Goal: Use online tool/utility: Utilize a website feature to perform a specific function

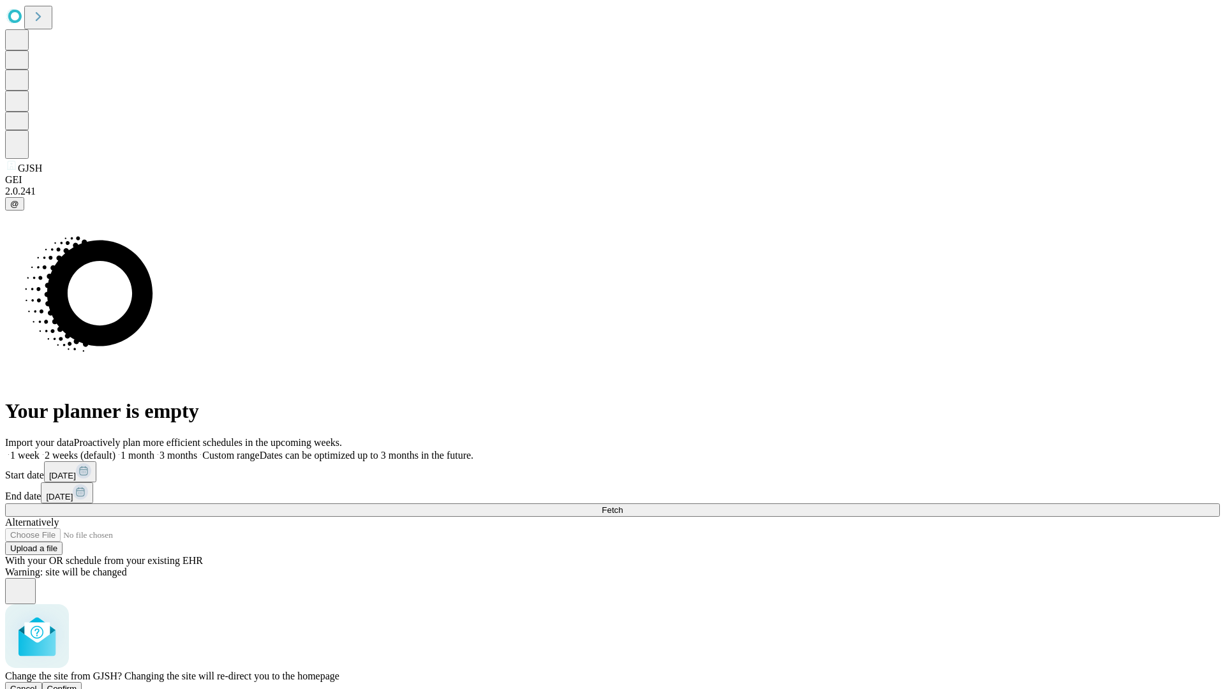
click at [77, 684] on span "Confirm" at bounding box center [62, 689] width 30 height 10
click at [116, 450] on label "2 weeks (default)" at bounding box center [78, 455] width 76 height 11
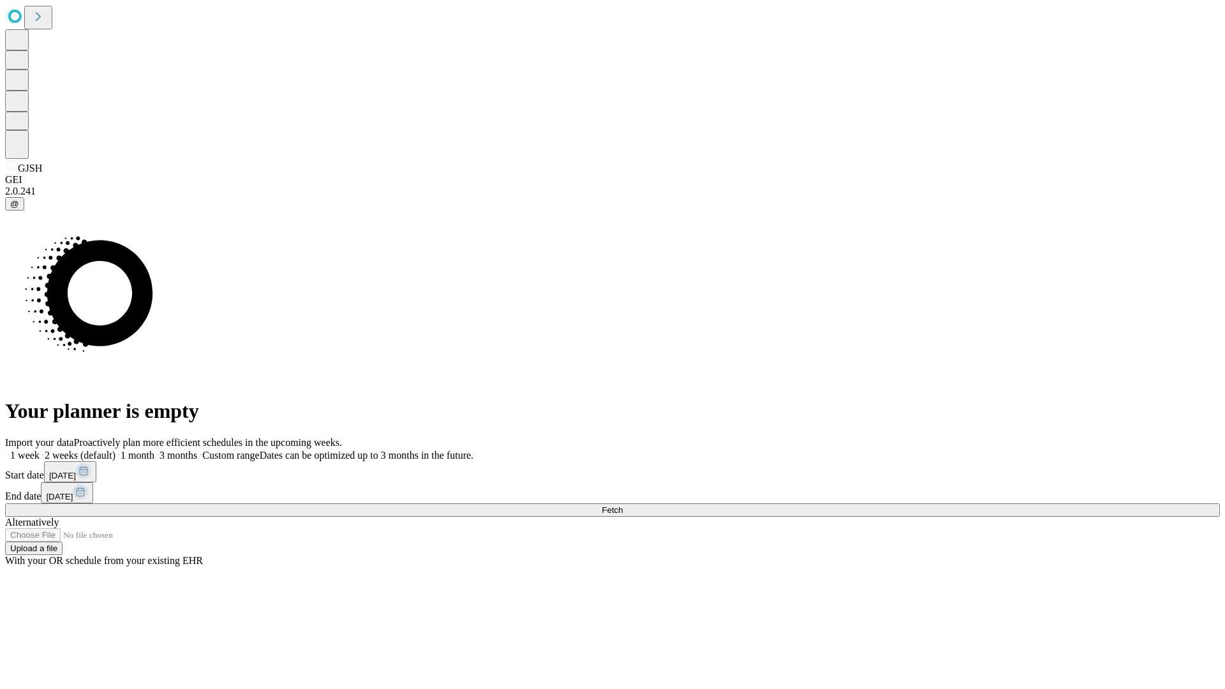
click at [623, 505] on span "Fetch" at bounding box center [612, 510] width 21 height 10
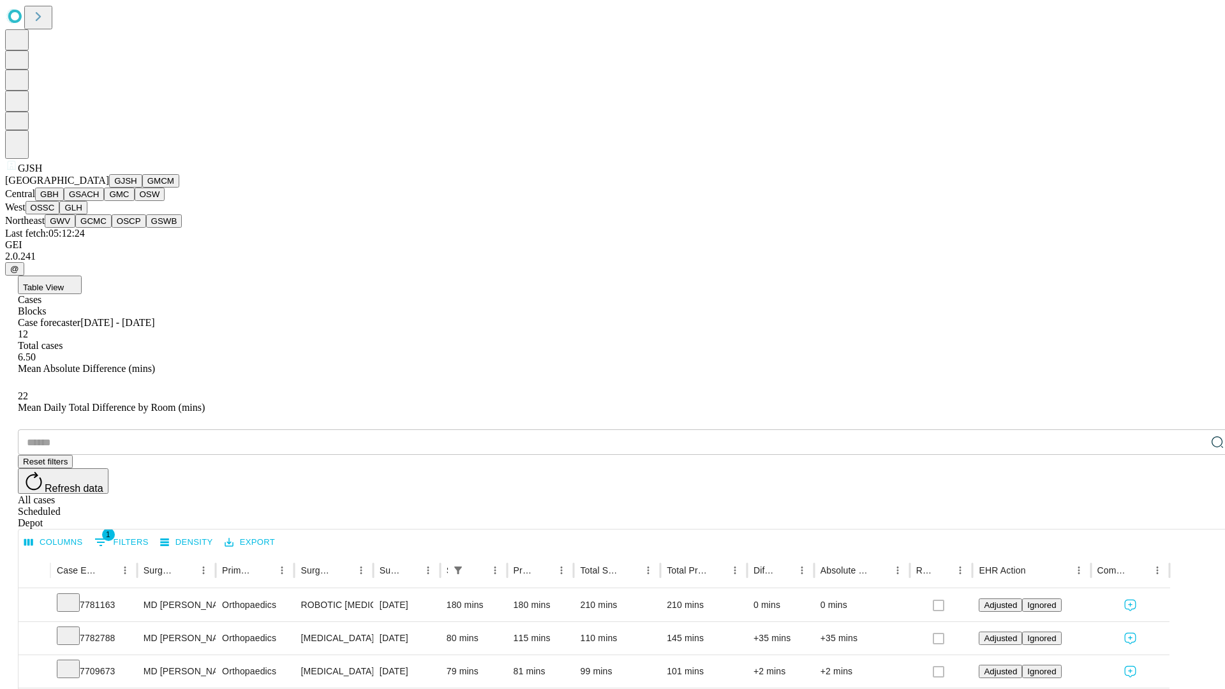
click at [142, 188] on button "GMCM" at bounding box center [160, 180] width 37 height 13
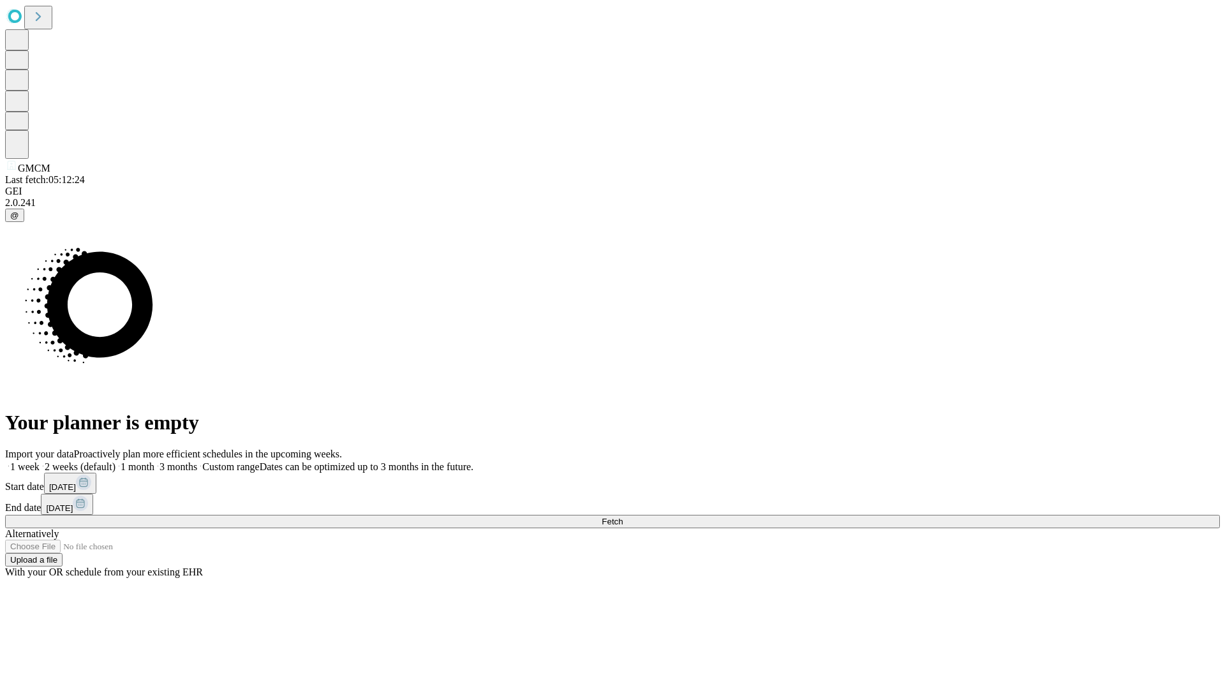
click at [116, 461] on label "2 weeks (default)" at bounding box center [78, 466] width 76 height 11
click at [623, 517] on span "Fetch" at bounding box center [612, 522] width 21 height 10
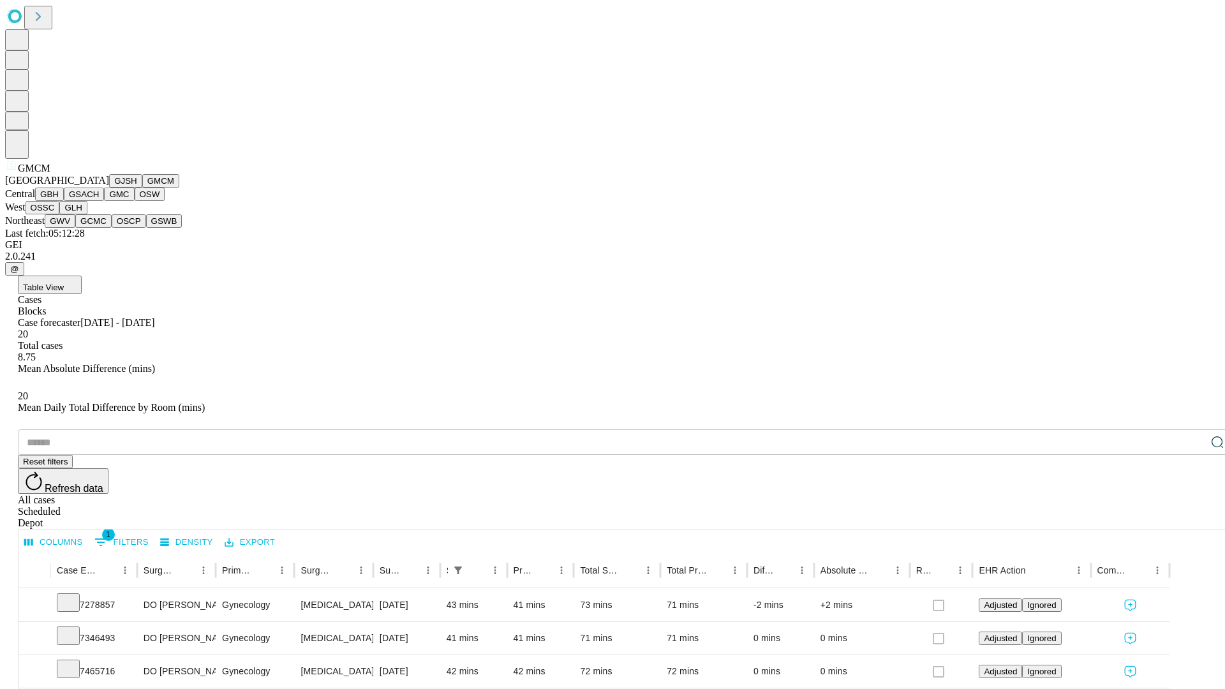
click at [64, 201] on button "GBH" at bounding box center [49, 194] width 29 height 13
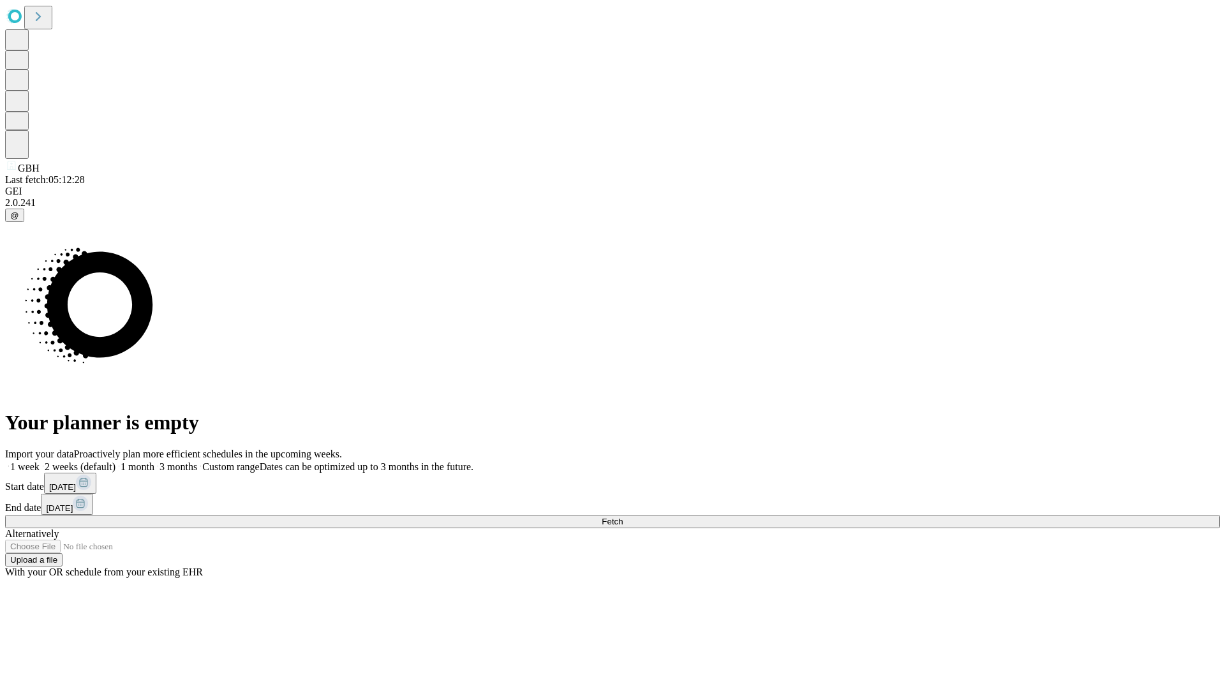
click at [116, 461] on label "2 weeks (default)" at bounding box center [78, 466] width 76 height 11
click at [623, 517] on span "Fetch" at bounding box center [612, 522] width 21 height 10
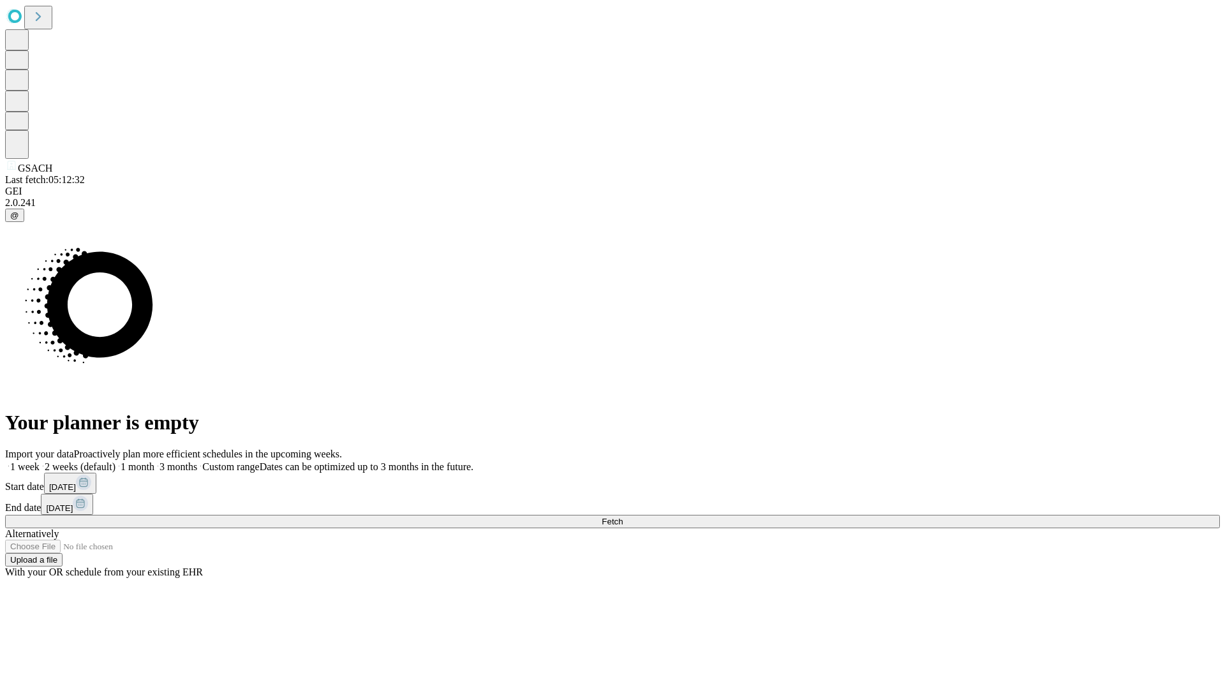
click at [116, 461] on label "2 weeks (default)" at bounding box center [78, 466] width 76 height 11
click at [623, 517] on span "Fetch" at bounding box center [612, 522] width 21 height 10
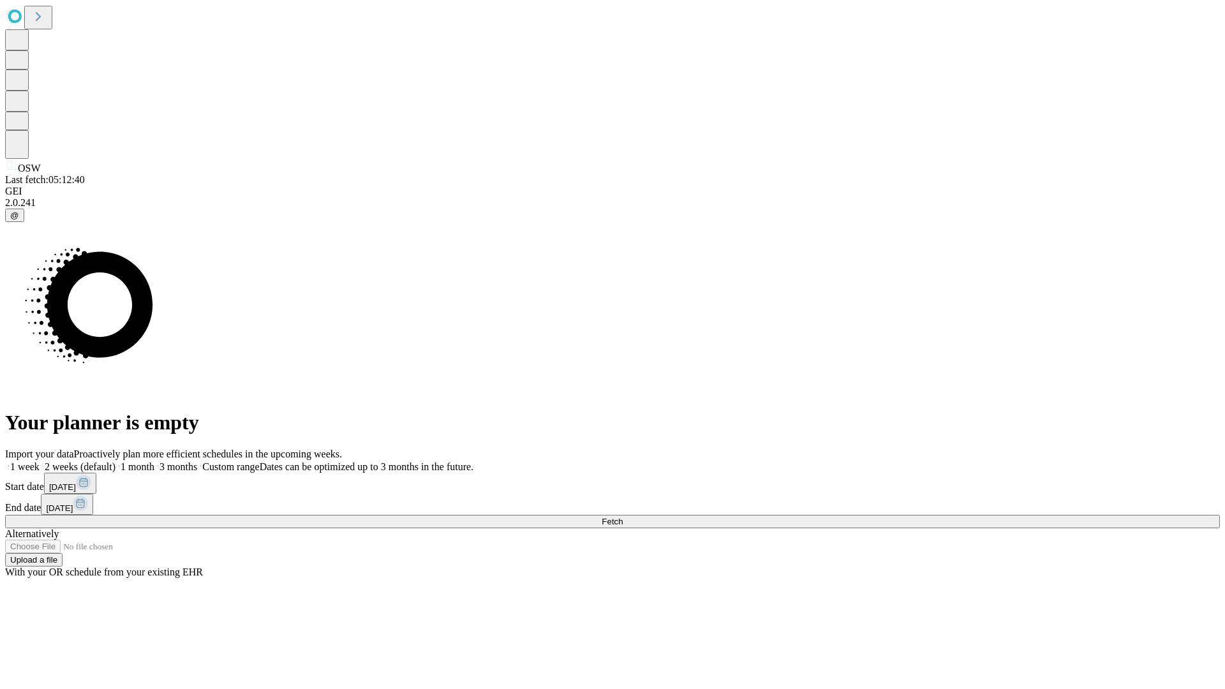
click at [116, 461] on label "2 weeks (default)" at bounding box center [78, 466] width 76 height 11
click at [623, 517] on span "Fetch" at bounding box center [612, 522] width 21 height 10
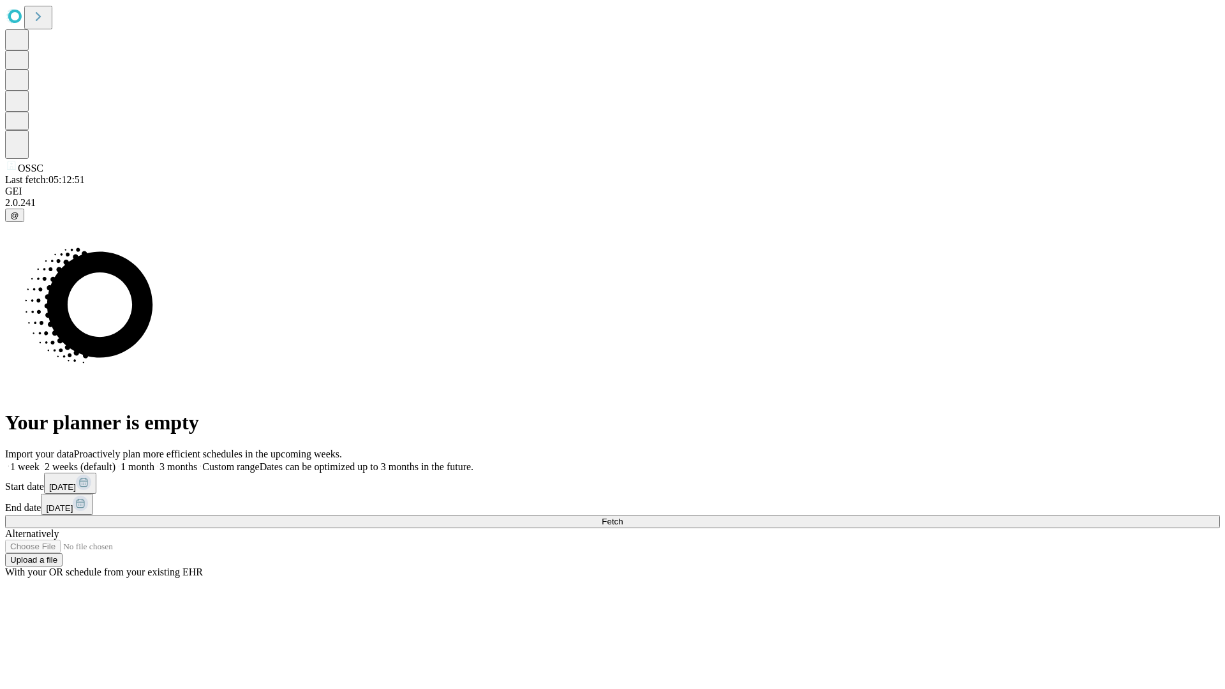
click at [116, 461] on label "2 weeks (default)" at bounding box center [78, 466] width 76 height 11
click at [623, 517] on span "Fetch" at bounding box center [612, 522] width 21 height 10
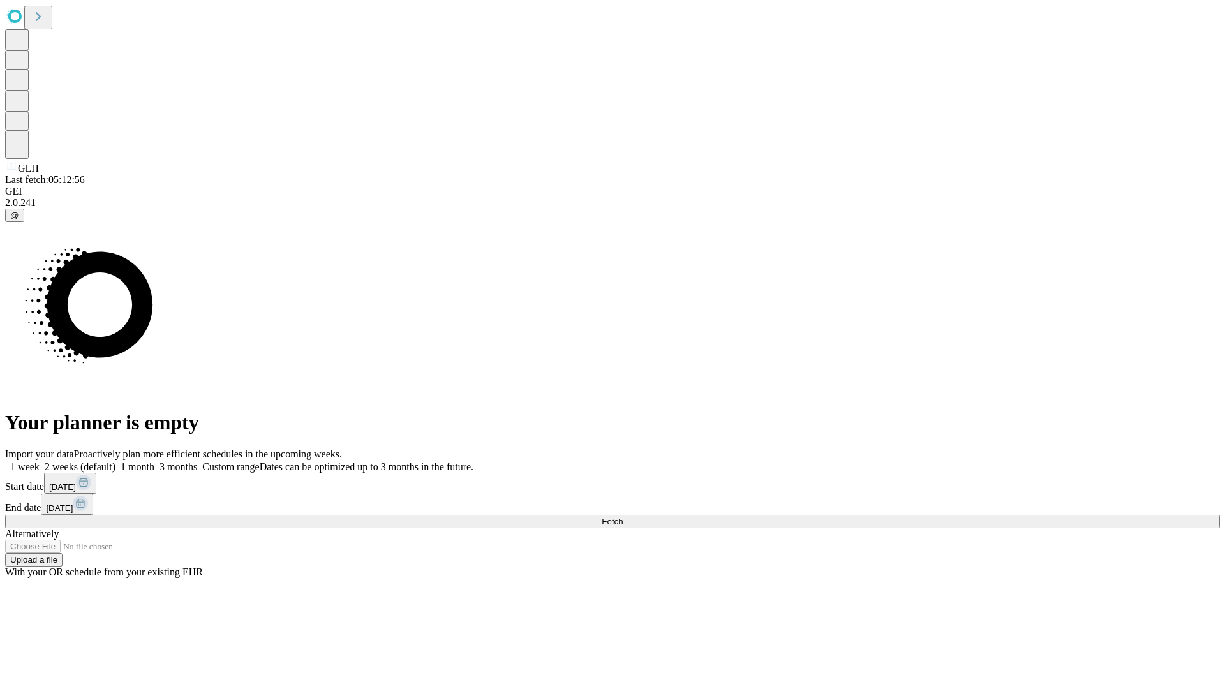
click at [116, 461] on label "2 weeks (default)" at bounding box center [78, 466] width 76 height 11
click at [623, 517] on span "Fetch" at bounding box center [612, 522] width 21 height 10
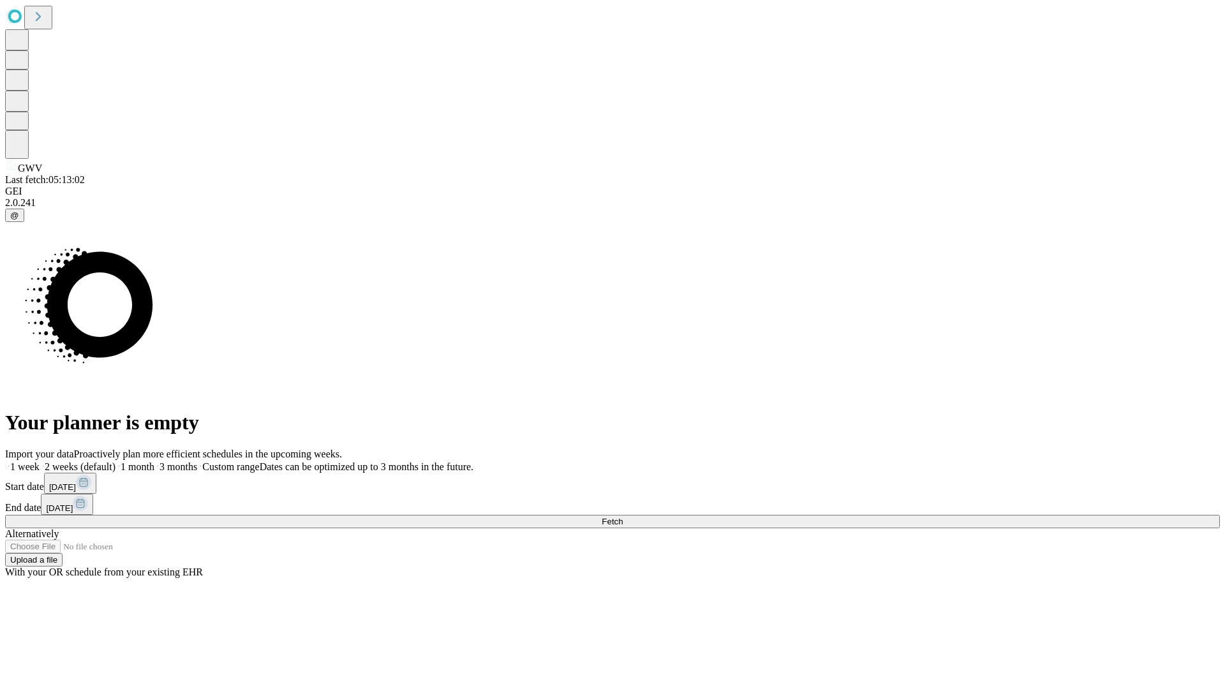
click at [116, 461] on label "2 weeks (default)" at bounding box center [78, 466] width 76 height 11
click at [623, 517] on span "Fetch" at bounding box center [612, 522] width 21 height 10
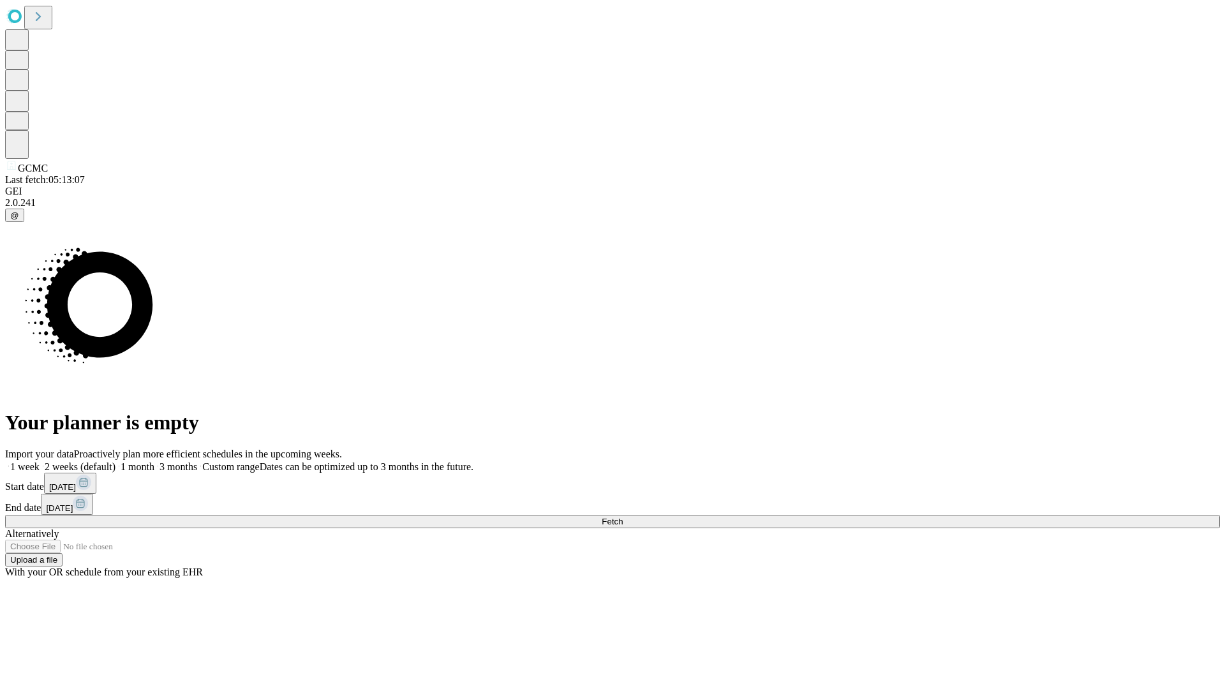
click at [116, 461] on label "2 weeks (default)" at bounding box center [78, 466] width 76 height 11
click at [623, 517] on span "Fetch" at bounding box center [612, 522] width 21 height 10
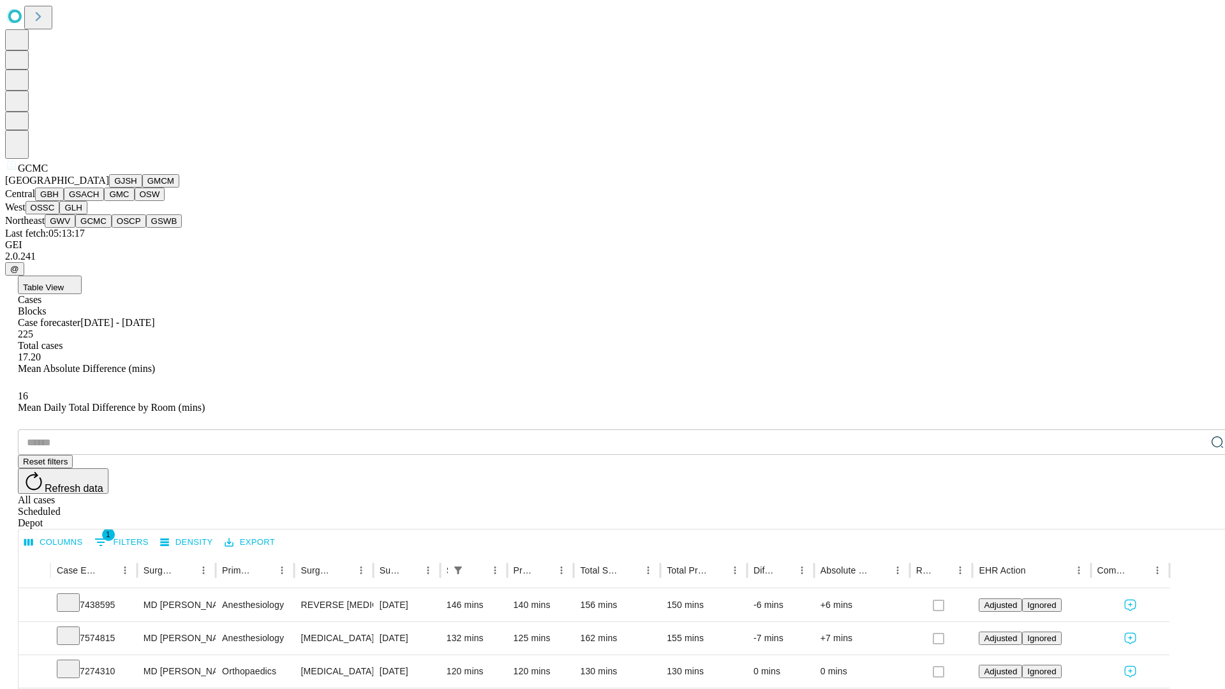
click at [112, 228] on button "OSCP" at bounding box center [129, 220] width 34 height 13
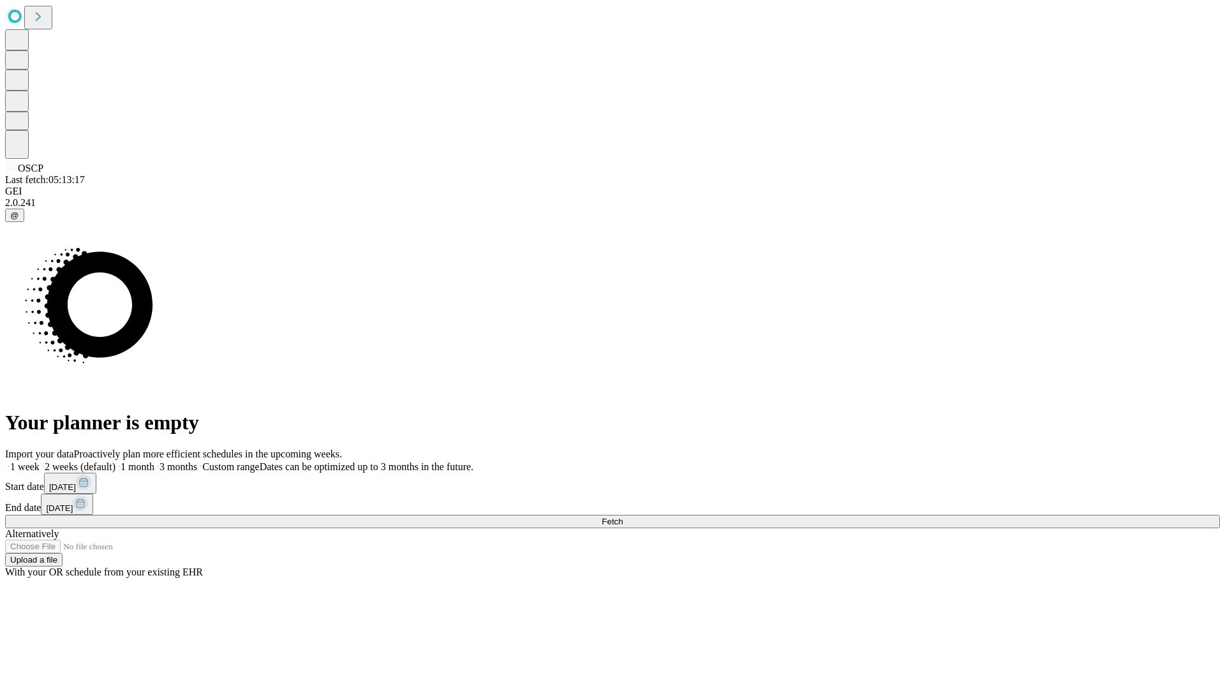
click at [116, 461] on label "2 weeks (default)" at bounding box center [78, 466] width 76 height 11
click at [623, 517] on span "Fetch" at bounding box center [612, 522] width 21 height 10
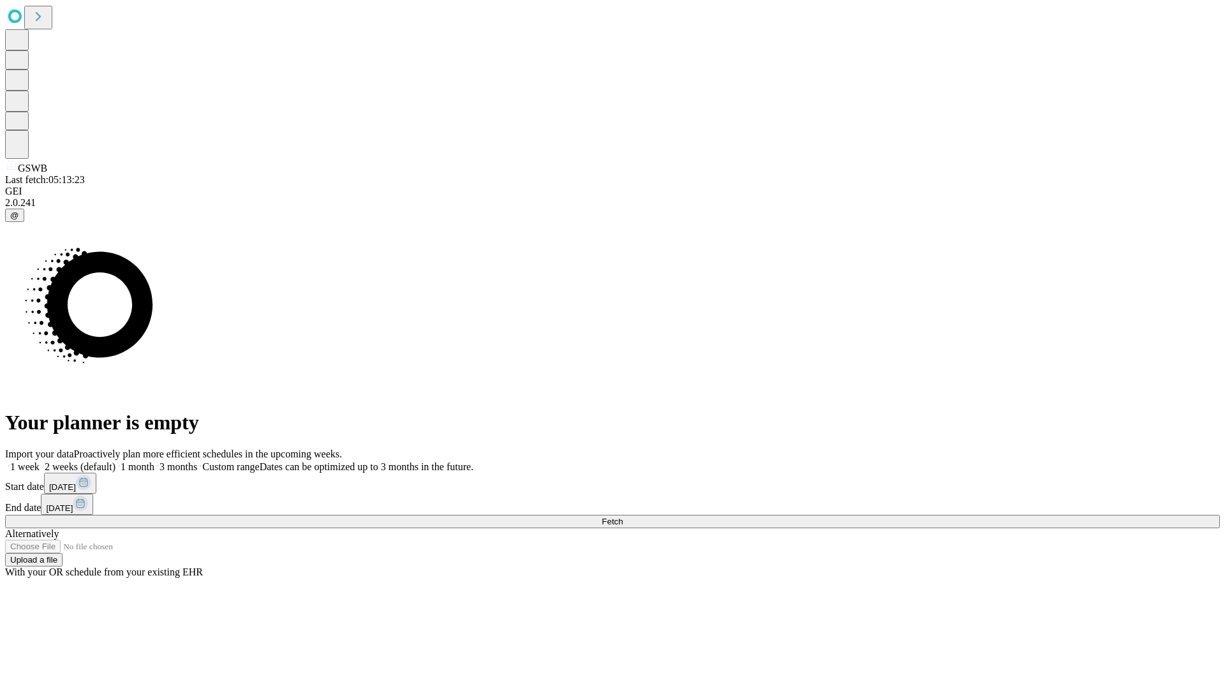
click at [116, 461] on label "2 weeks (default)" at bounding box center [78, 466] width 76 height 11
click at [623, 517] on span "Fetch" at bounding box center [612, 522] width 21 height 10
